Goal: Check status: Check status

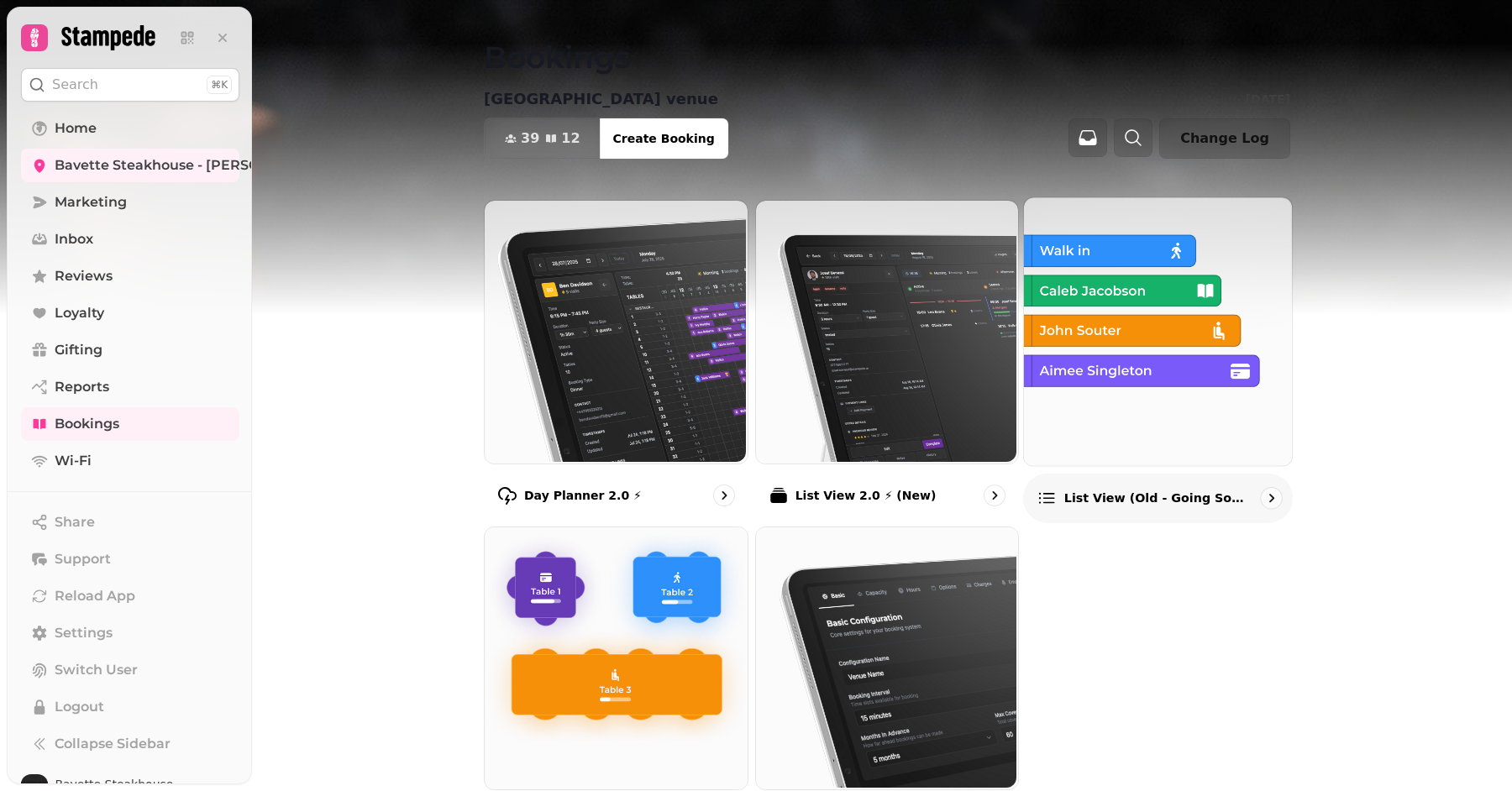
click at [1121, 434] on img at bounding box center [1156, 330] width 268 height 268
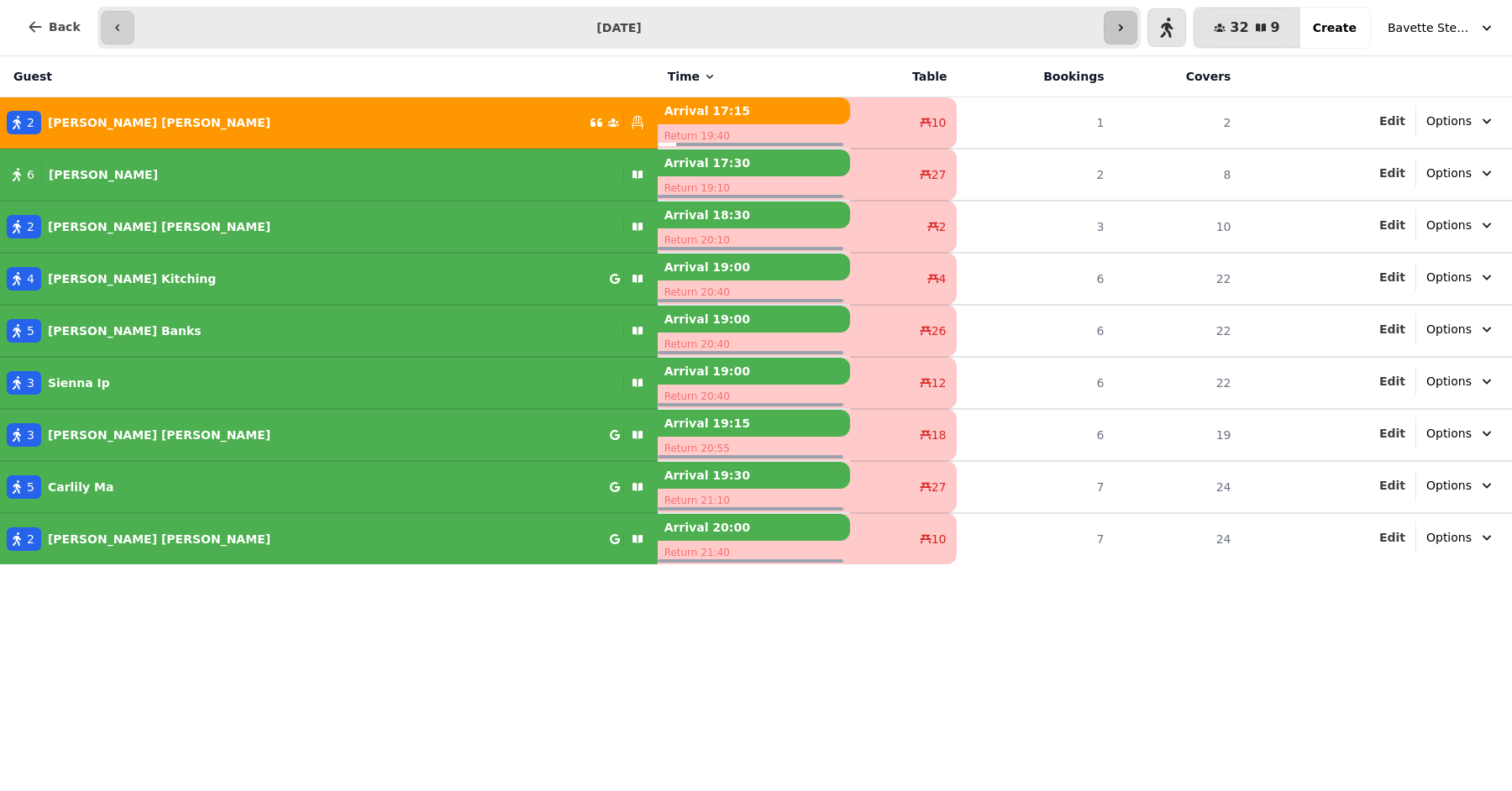
click at [1137, 15] on button "button" at bounding box center [1121, 27] width 33 height 33
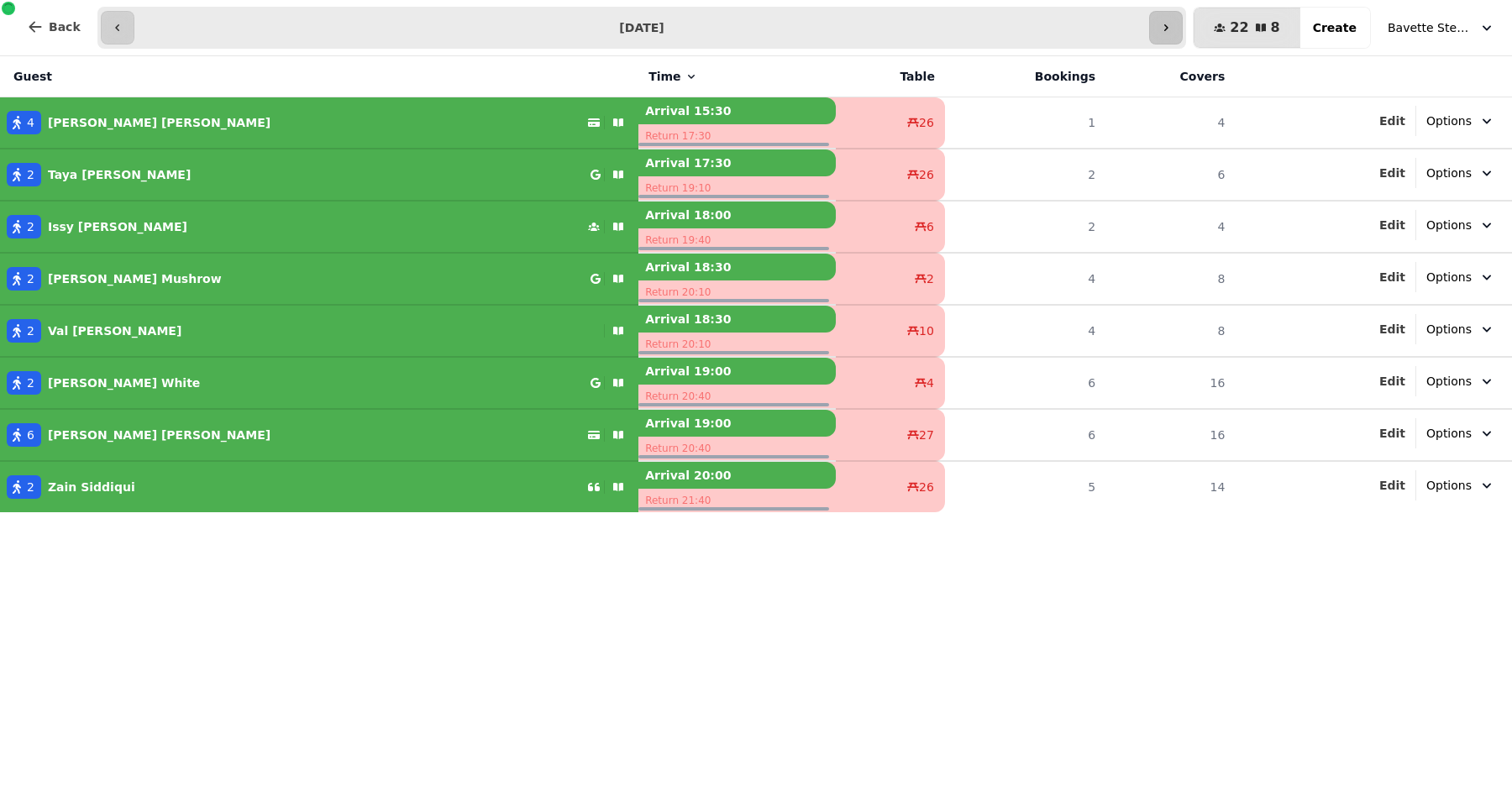
click at [1163, 24] on button "button" at bounding box center [1165, 27] width 33 height 33
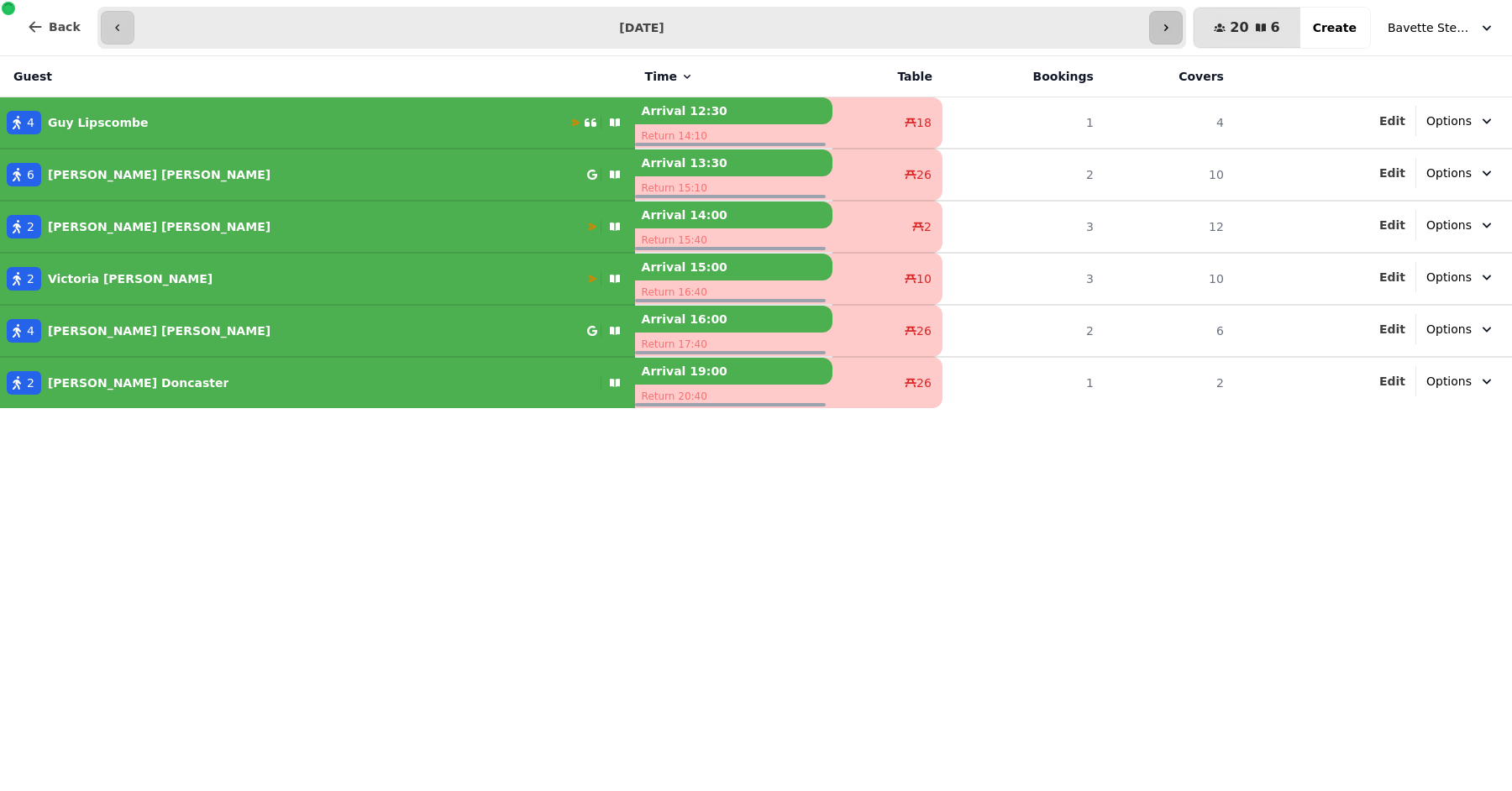
click at [1172, 25] on icon "button" at bounding box center [1165, 27] width 13 height 13
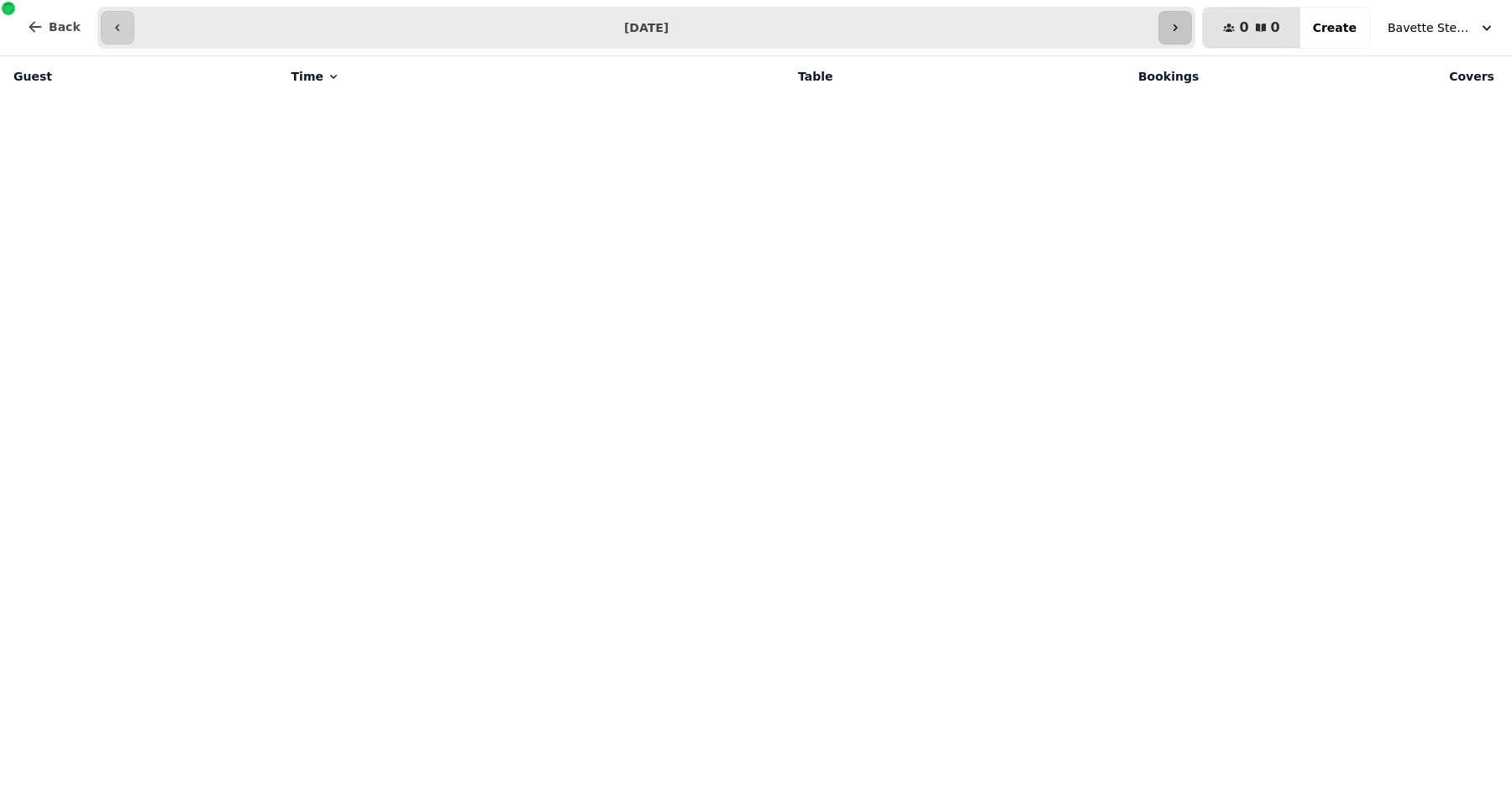
click at [1182, 28] on icon "button" at bounding box center [1174, 27] width 13 height 13
click at [1182, 29] on icon "button" at bounding box center [1174, 27] width 13 height 13
click at [1182, 30] on icon "button" at bounding box center [1174, 27] width 13 height 13
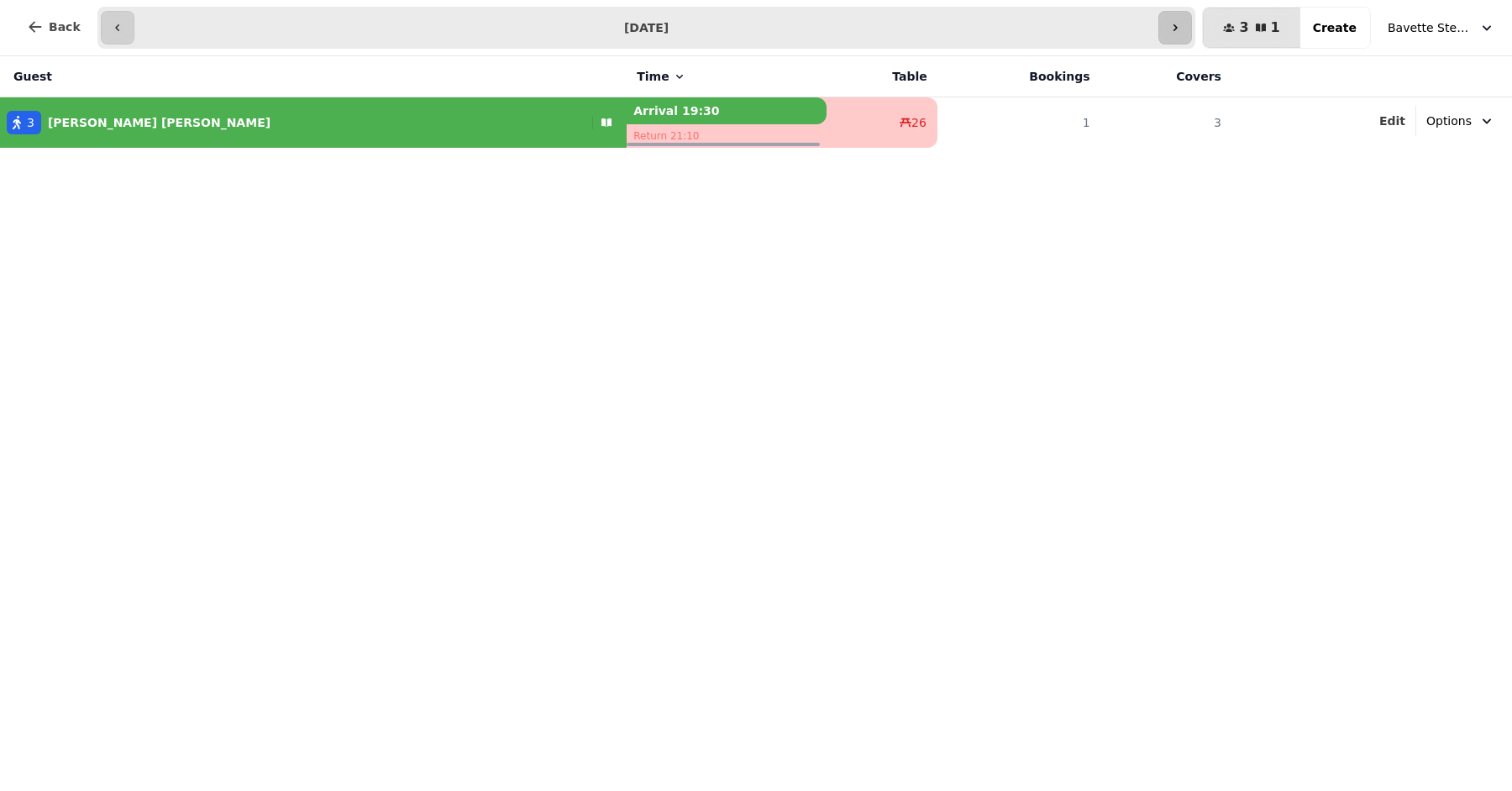
click at [1182, 32] on icon "button" at bounding box center [1174, 27] width 13 height 13
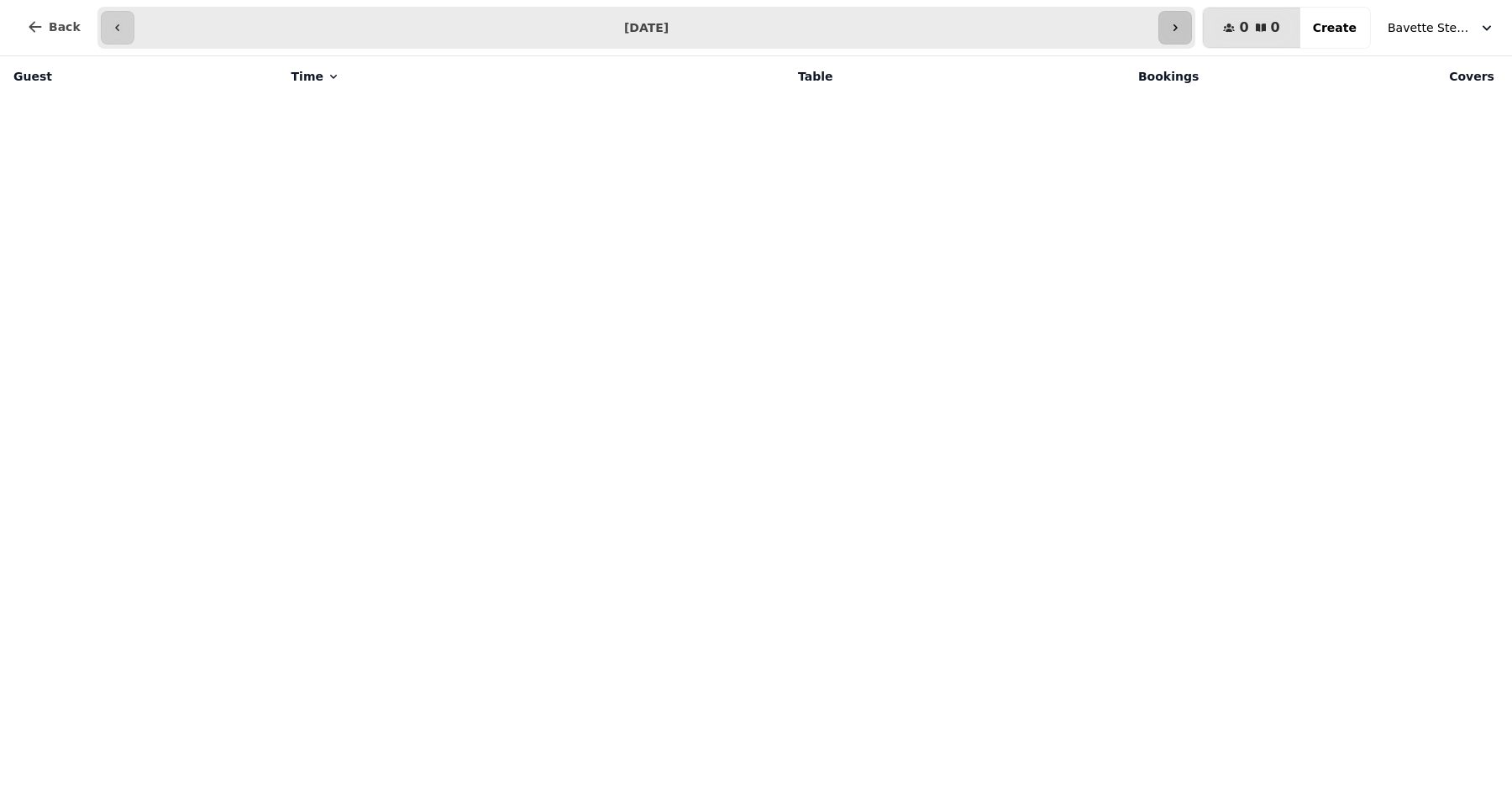
click at [1183, 33] on button "button" at bounding box center [1175, 27] width 33 height 33
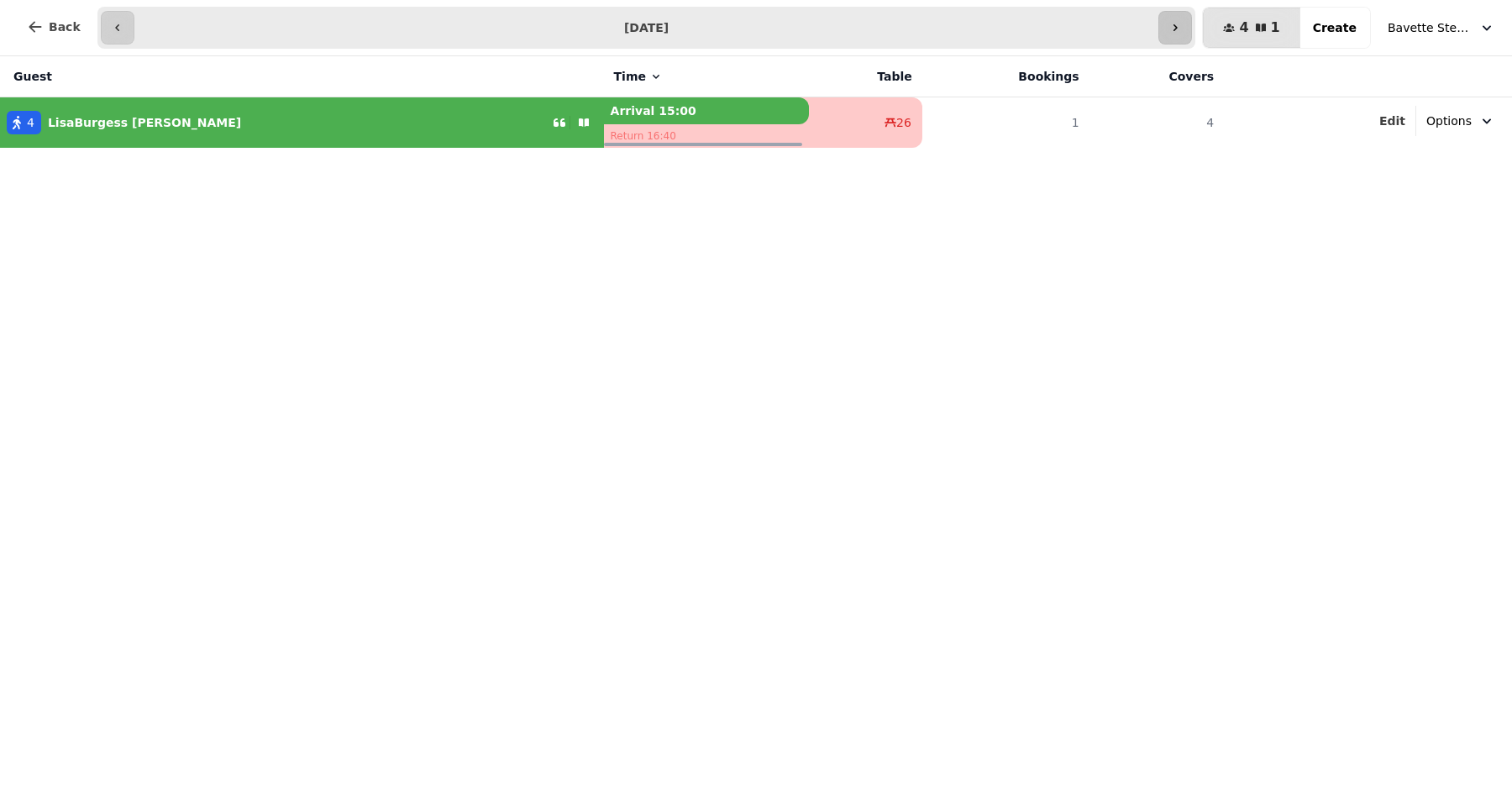
click at [1182, 33] on button "button" at bounding box center [1175, 27] width 33 height 33
